Goal: Task Accomplishment & Management: Use online tool/utility

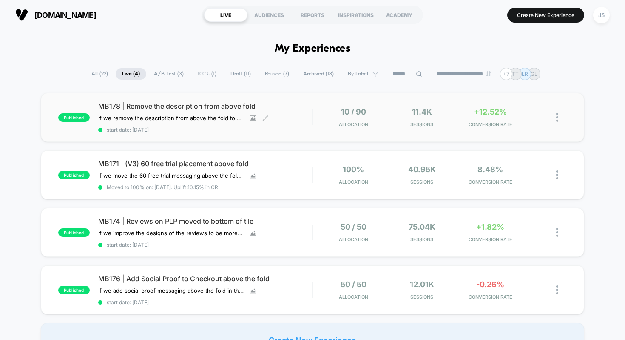
click at [206, 106] on span "MB178 | Remove the description from above fold" at bounding box center [205, 106] width 214 height 9
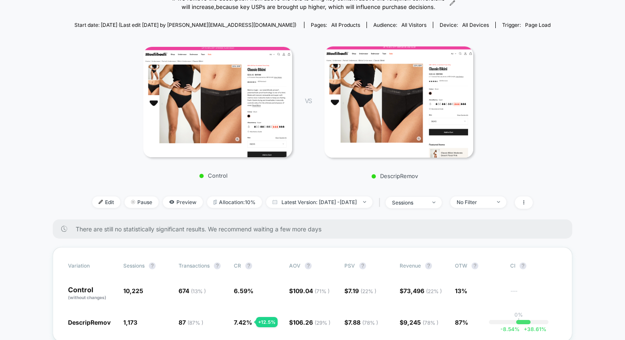
scroll to position [89, 0]
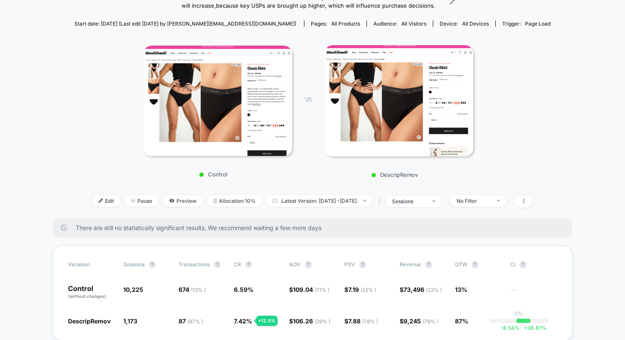
click at [90, 49] on div "Control VS DescripRemov" at bounding box center [308, 108] width 477 height 147
